Goal: Task Accomplishment & Management: Use online tool/utility

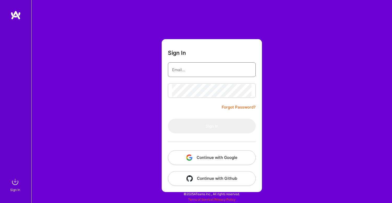
type input "[PERSON_NAME][EMAIL_ADDRESS][DOMAIN_NAME]"
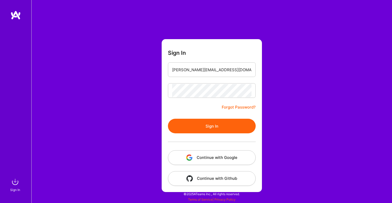
click at [210, 129] on button "Sign In" at bounding box center [212, 126] width 88 height 15
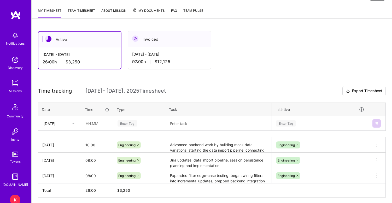
scroll to position [66, 0]
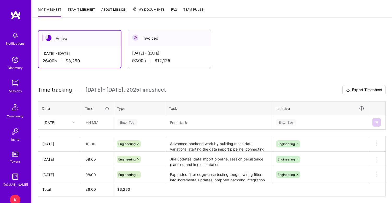
click at [142, 56] on div "[DATE] - [DATE] 97:00 h $12,125" at bounding box center [169, 56] width 83 height 21
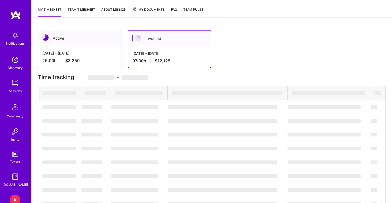
scroll to position [38, 0]
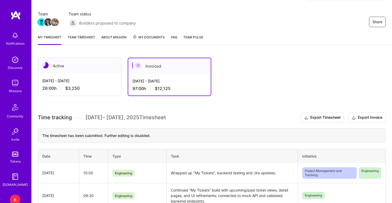
click at [85, 74] on div "[DATE] - [DATE] 26:00 h $3,250" at bounding box center [79, 84] width 83 height 21
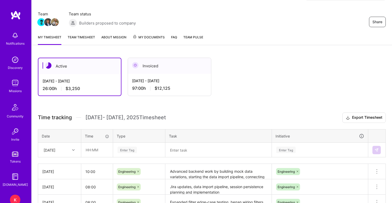
click at [88, 35] on link "Team timesheet" at bounding box center [81, 39] width 27 height 10
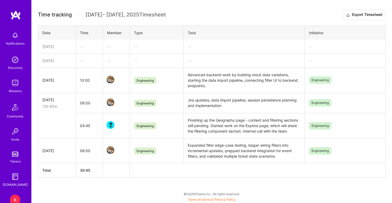
scroll to position [120, 0]
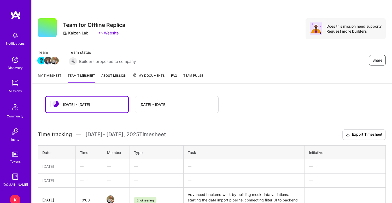
scroll to position [120, 0]
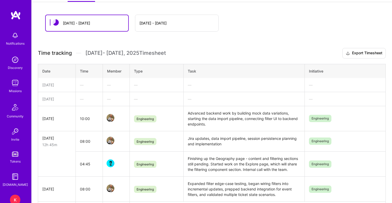
scroll to position [90, 0]
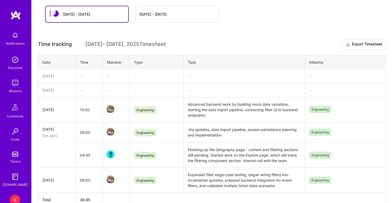
click at [81, 91] on div "—" at bounding box center [89, 89] width 18 height 5
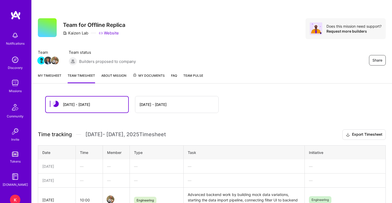
scroll to position [0, 0]
click at [51, 74] on link "My timesheet" at bounding box center [50, 78] width 24 height 10
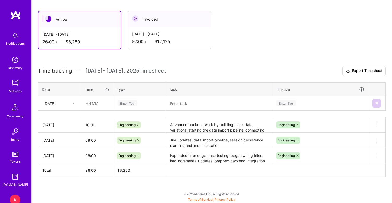
scroll to position [85, 0]
click at [89, 104] on input "text" at bounding box center [96, 103] width 31 height 14
type input "10:00"
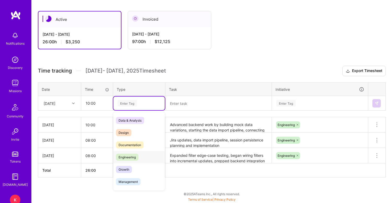
click at [136, 158] on span "Engineering" at bounding box center [127, 157] width 22 height 7
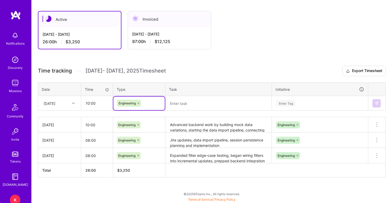
click at [183, 105] on textarea at bounding box center [218, 104] width 105 height 14
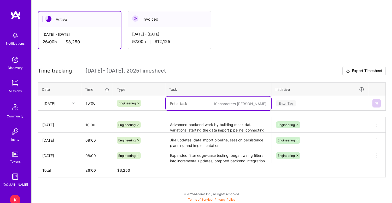
paste textarea "Started on login and other user profile pages. Preparing mock data and instruct…"
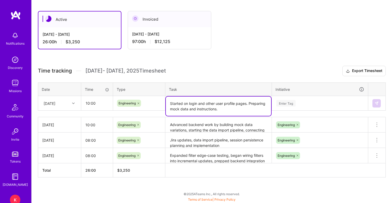
type textarea "Started on login and other user profile pages. Preparing mock data and instruct…"
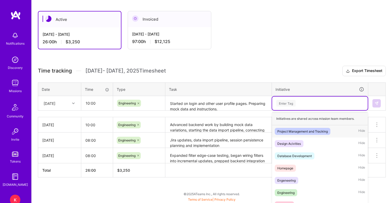
click at [288, 102] on div "Enter Tag" at bounding box center [285, 103] width 19 height 8
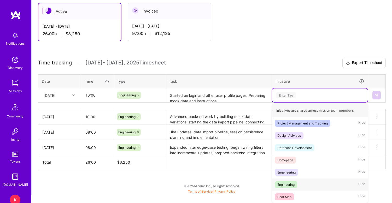
click at [291, 184] on div "Engineering" at bounding box center [285, 184] width 17 height 5
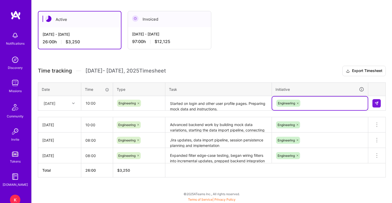
scroll to position [85, 0]
click at [149, 104] on div "Engineering" at bounding box center [139, 103] width 44 height 7
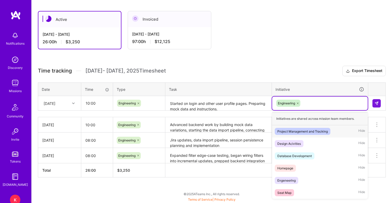
click at [313, 106] on div "Engineering" at bounding box center [320, 103] width 88 height 8
click at [291, 155] on div "Database Development" at bounding box center [294, 155] width 34 height 5
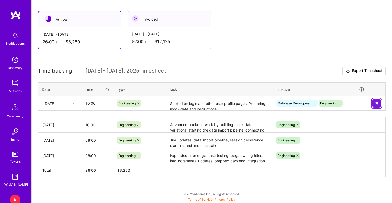
click at [378, 103] on img at bounding box center [376, 103] width 4 height 4
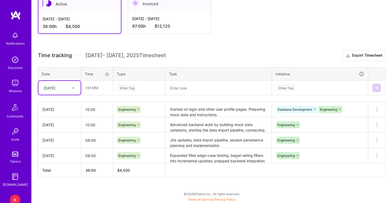
scroll to position [101, 0]
